Goal: Find specific page/section: Find specific page/section

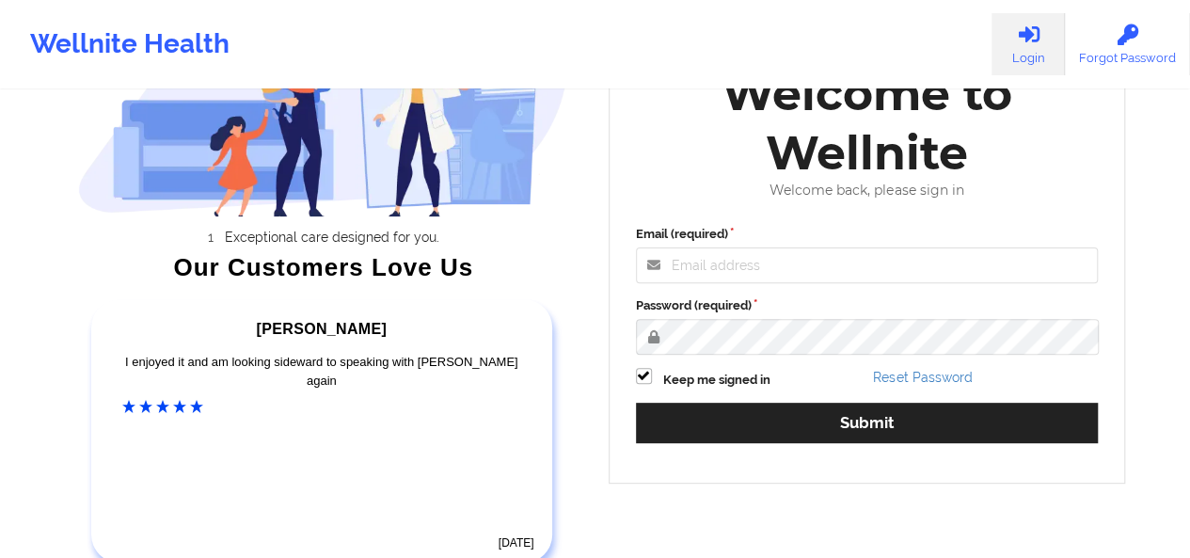
scroll to position [175, 0]
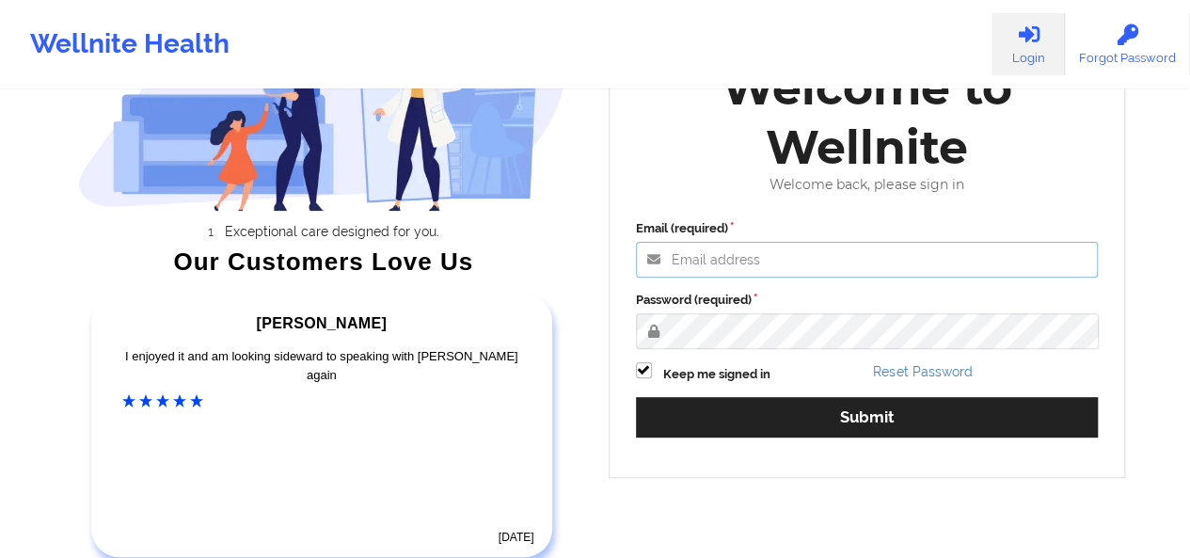
click at [836, 250] on input "Email (required)" at bounding box center [867, 260] width 463 height 36
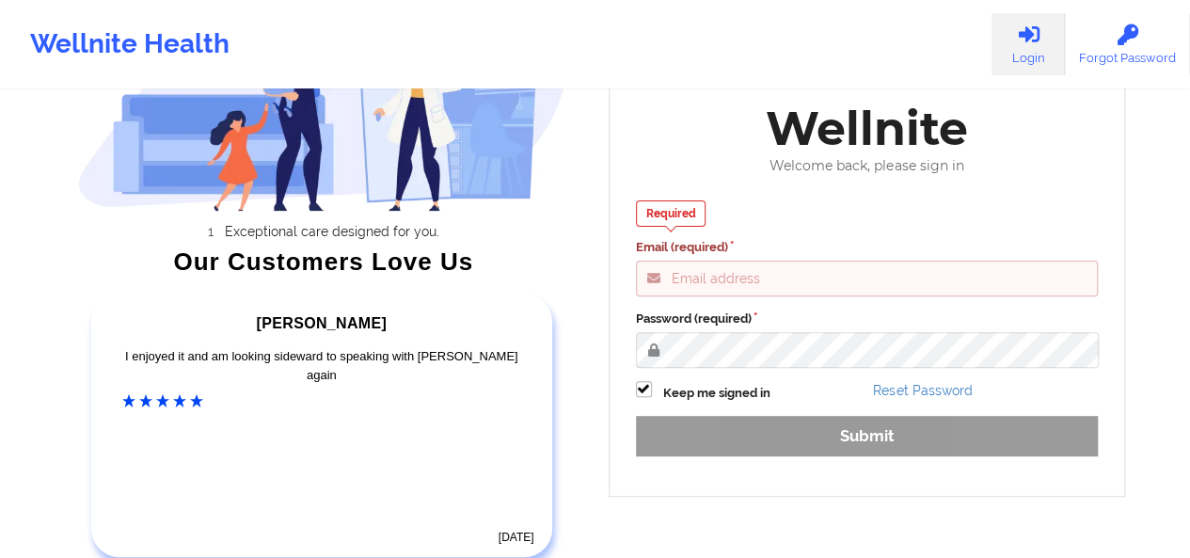
type input "[PERSON_NAME][EMAIL_ADDRESS][DOMAIN_NAME]"
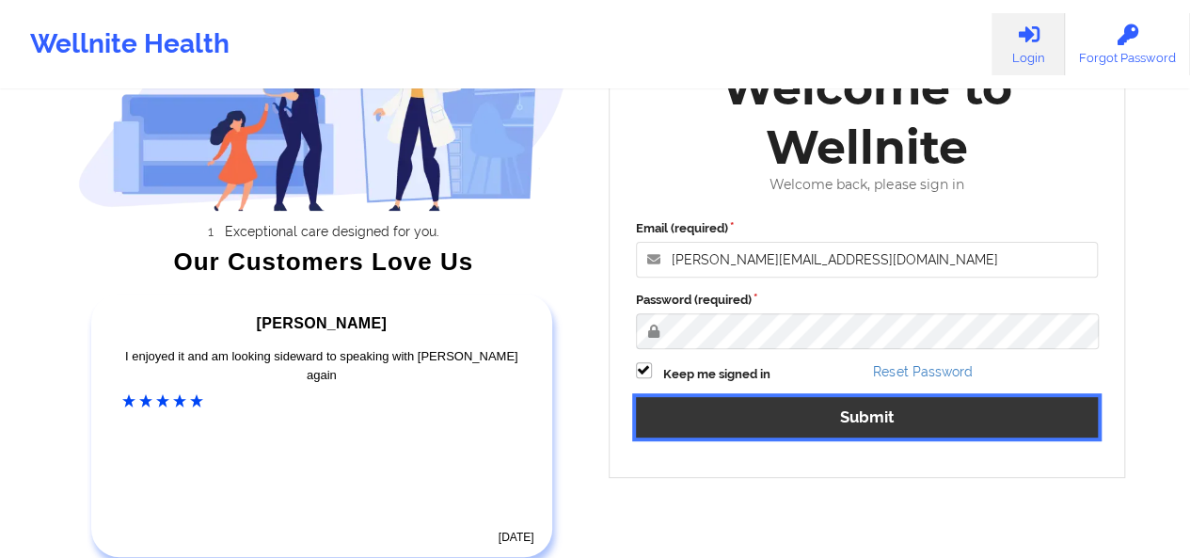
click at [794, 423] on button "Submit" at bounding box center [867, 417] width 463 height 40
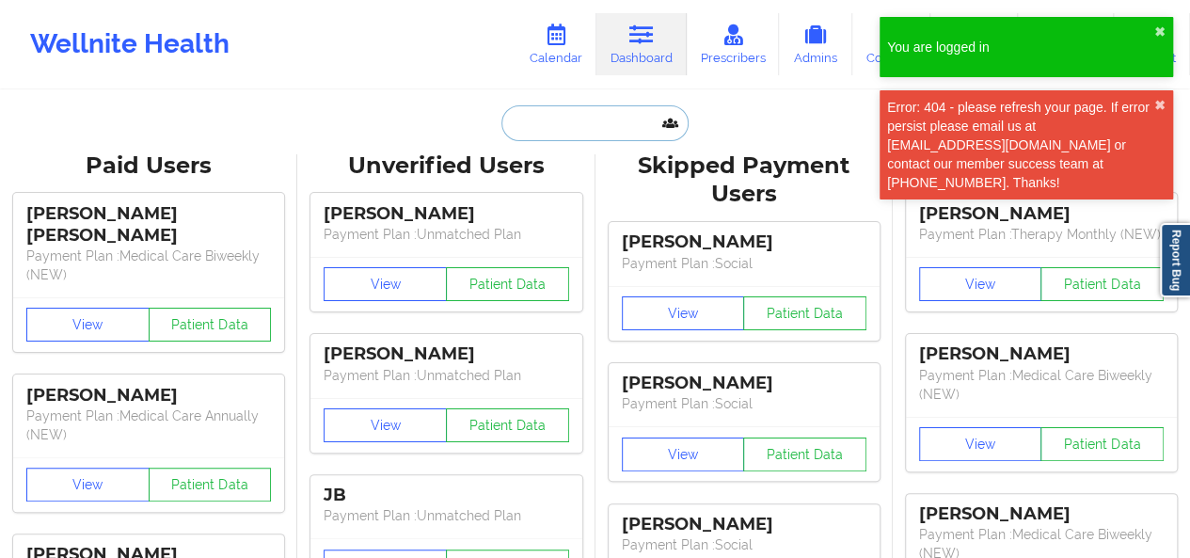
click at [609, 118] on input "text" at bounding box center [594, 123] width 186 height 36
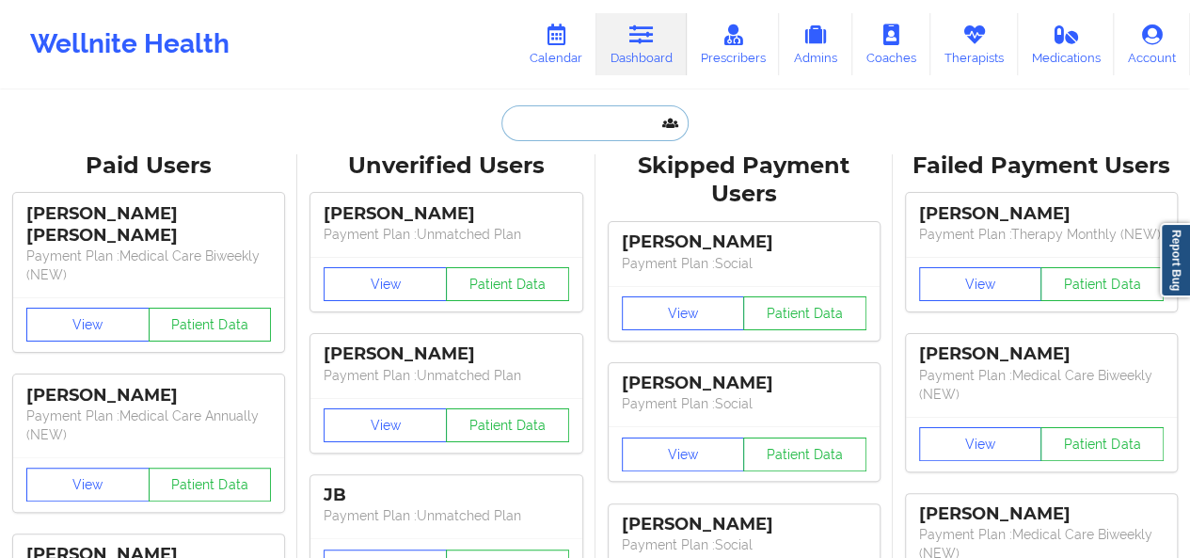
paste input "[PERSON_NAME][EMAIL_ADDRESS][DOMAIN_NAME]"
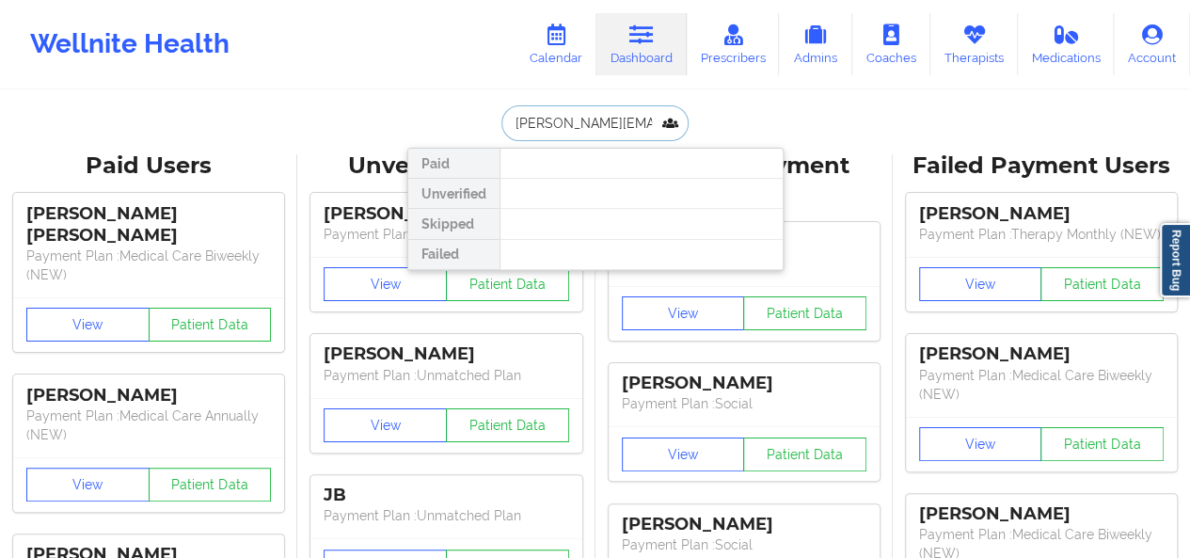
type input "[PERSON_NAME][EMAIL_ADDRESS][DOMAIN_NAME]"
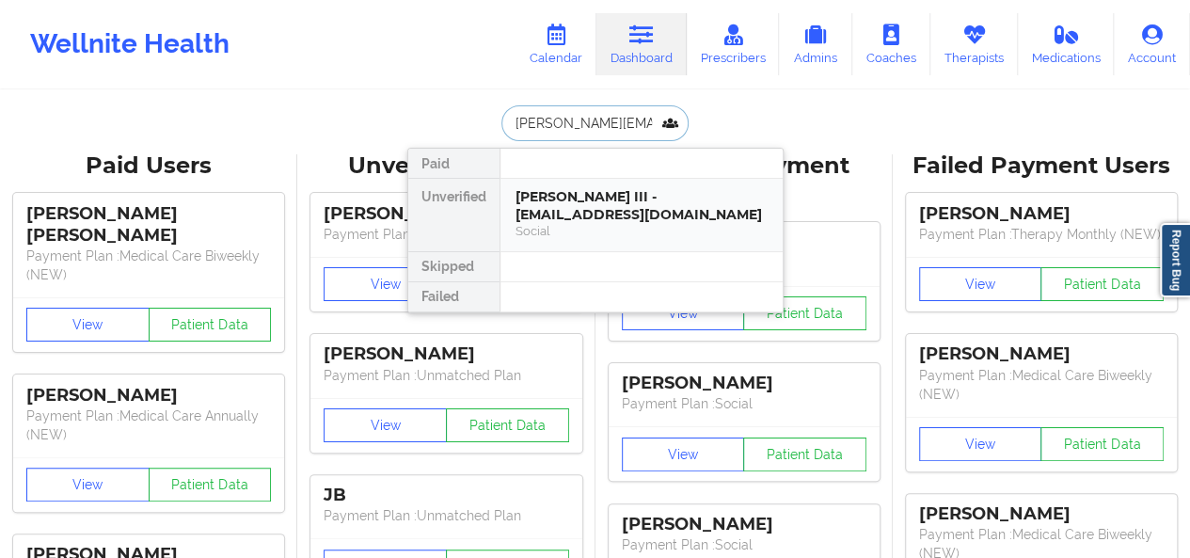
click at [592, 214] on div "[PERSON_NAME] III - [EMAIL_ADDRESS][DOMAIN_NAME]" at bounding box center [641, 205] width 252 height 35
